Goal: Find specific page/section: Find specific page/section

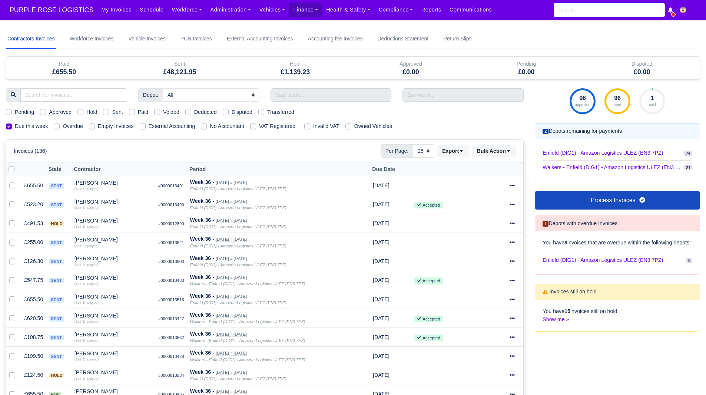
select select "25"
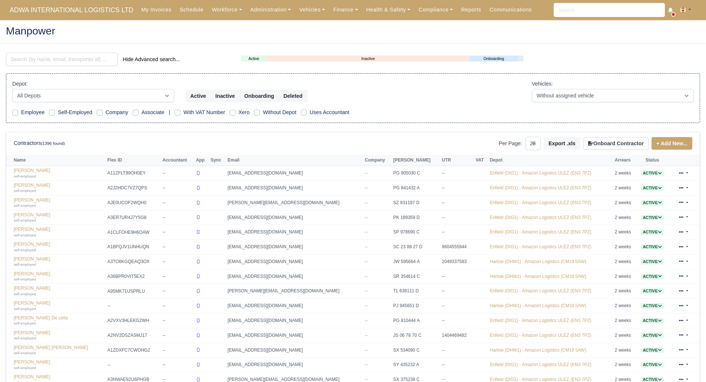
select select "25"
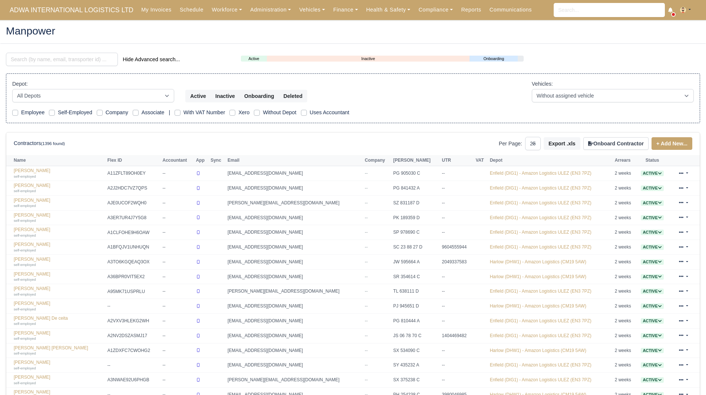
click at [97, 47] on main "Manpower Hide Advanced search... Active Inactive Onboarding Depot: All Depots E…" at bounding box center [353, 300] width 706 height 543
click at [91, 60] on input "search" at bounding box center [62, 59] width 112 height 13
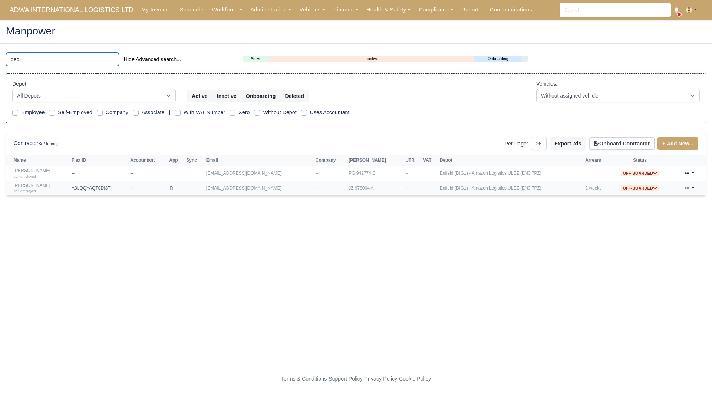
type input "dec"
click at [36, 187] on link "Declan Tuite self-employed" at bounding box center [41, 188] width 54 height 11
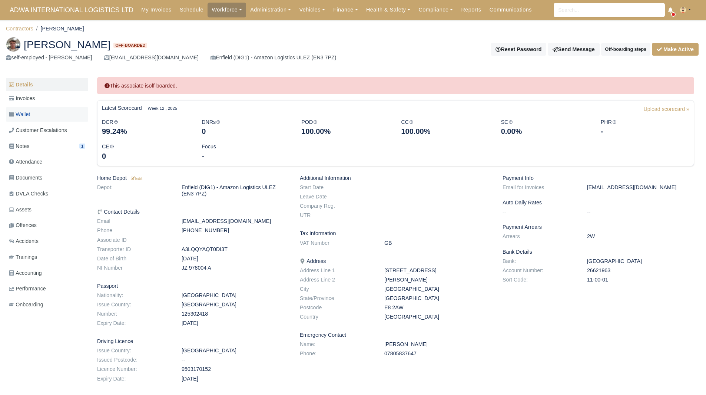
click at [40, 115] on link "Wallet" at bounding box center [47, 114] width 82 height 14
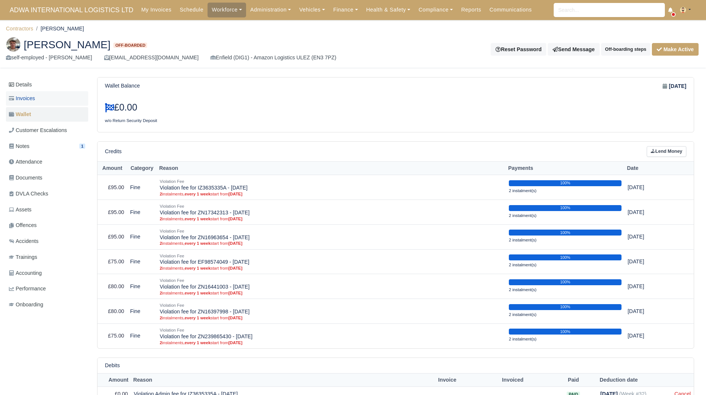
click at [53, 104] on link "Invoices" at bounding box center [47, 98] width 82 height 14
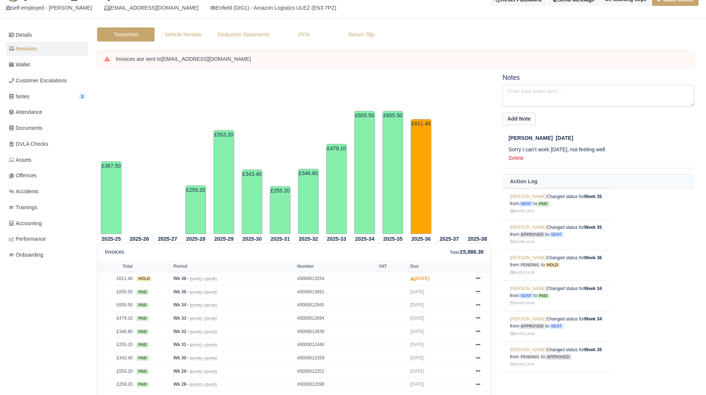
scroll to position [49, 0]
click at [479, 278] on icon at bounding box center [478, 278] width 4 height 4
click at [480, 204] on tr "2025-38" at bounding box center [477, 154] width 28 height 160
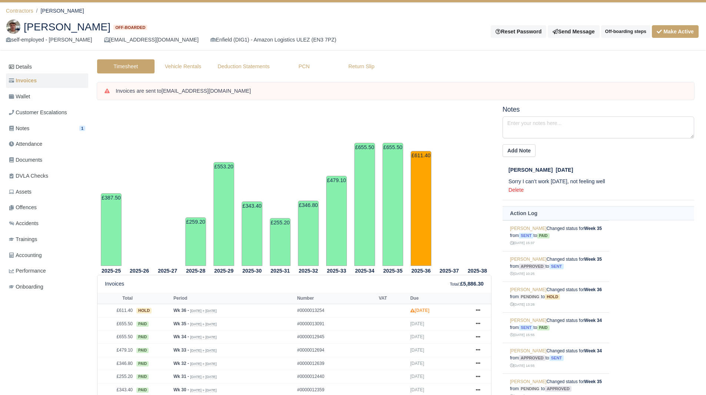
scroll to position [17, 0]
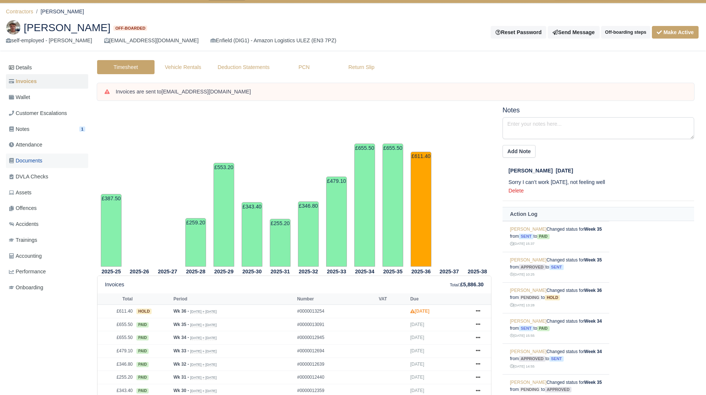
click at [52, 154] on link "Documents" at bounding box center [47, 160] width 82 height 14
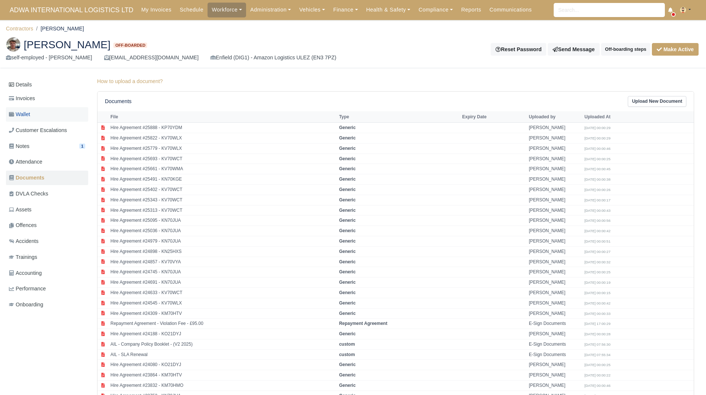
click at [30, 115] on span "Wallet" at bounding box center [19, 114] width 21 height 9
